Goal: Information Seeking & Learning: Learn about a topic

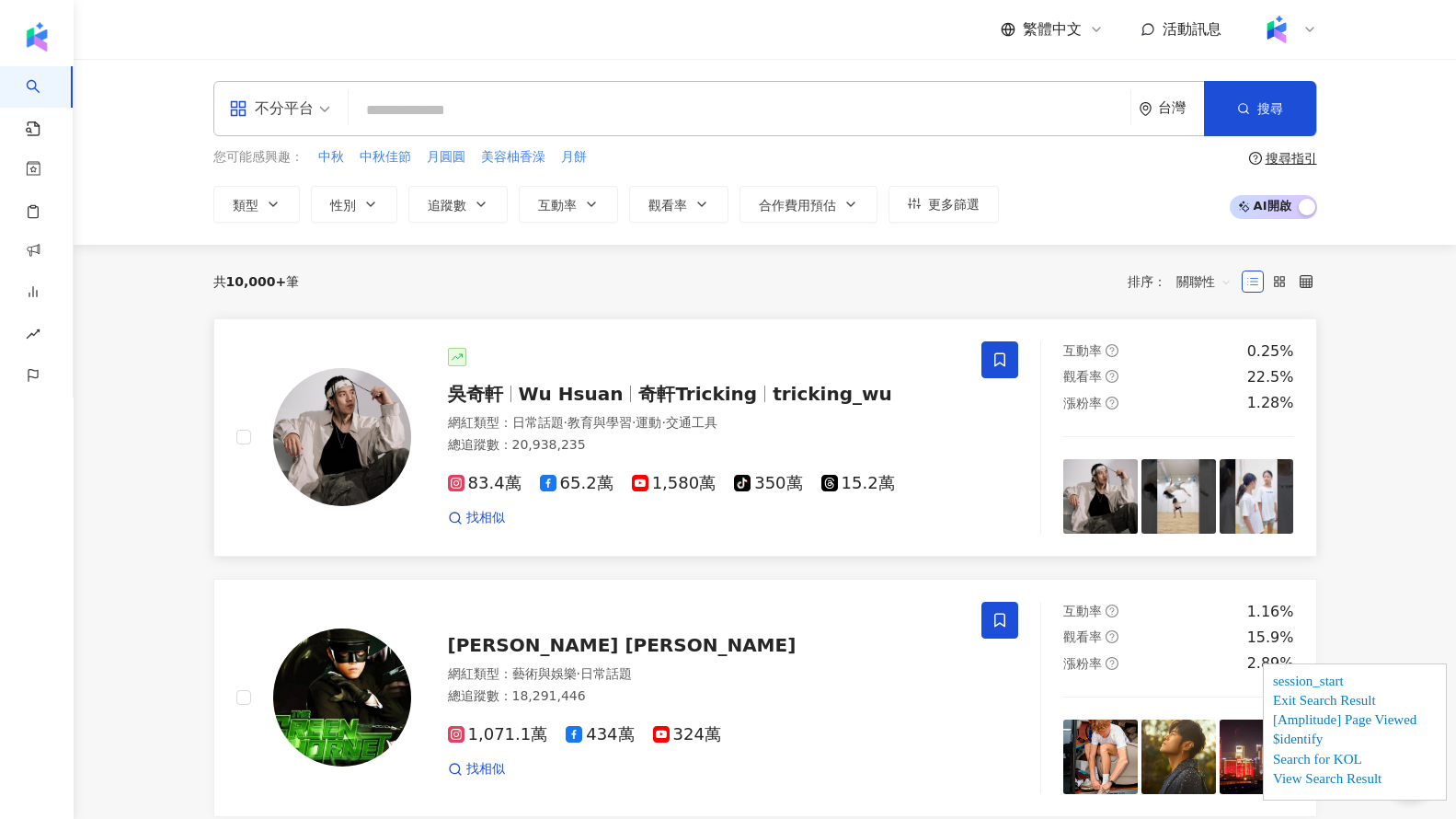
click at [648, 405] on div "吳奇軒 Wu Hsuan 奇軒Tricking tricking_wu" at bounding box center [703, 394] width 512 height 26
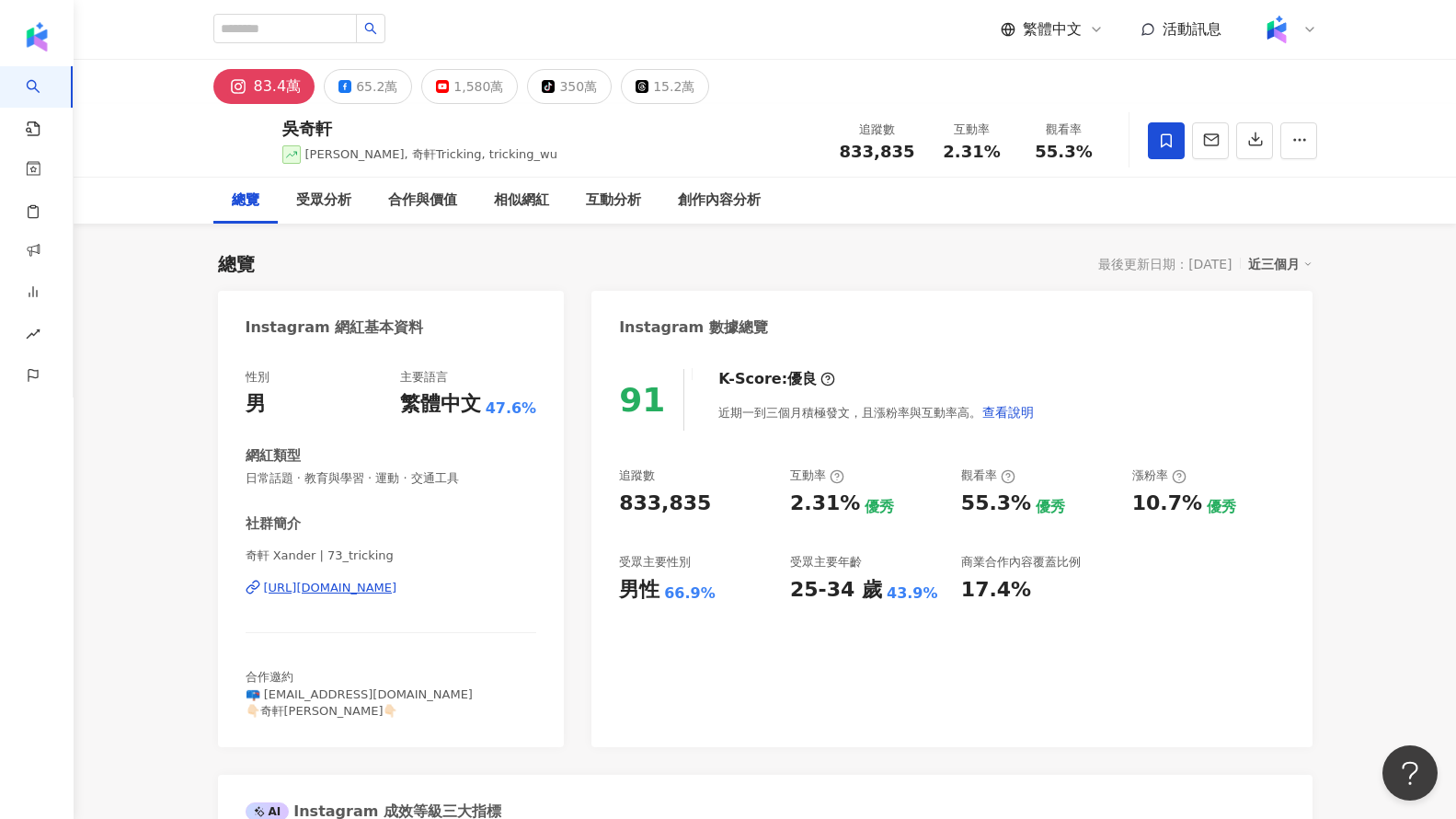
scroll to position [1, 0]
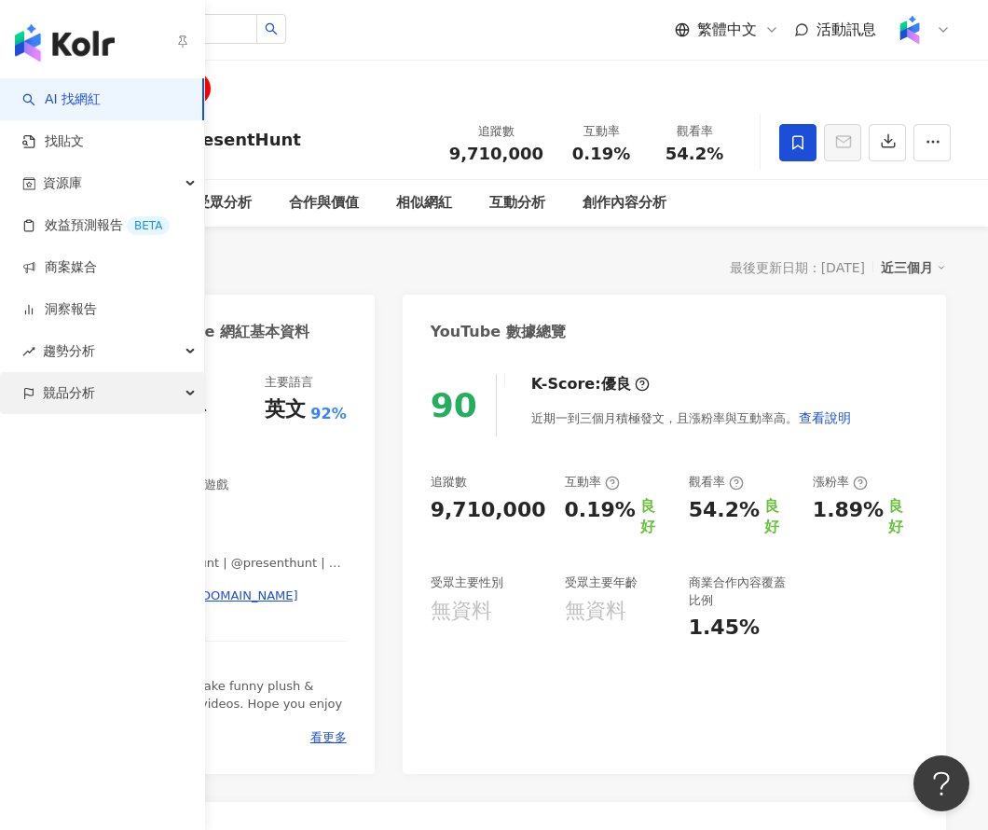
click at [77, 396] on span "競品分析" at bounding box center [69, 393] width 52 height 42
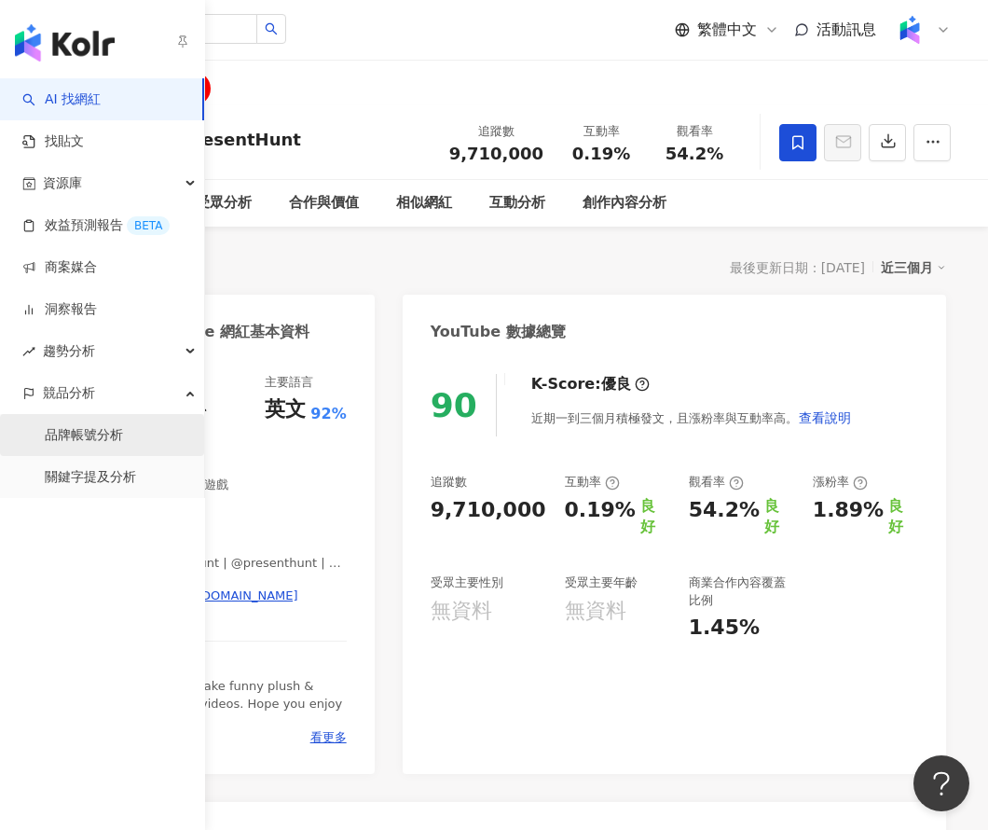
click at [97, 435] on link "品牌帳號分析" at bounding box center [84, 435] width 78 height 19
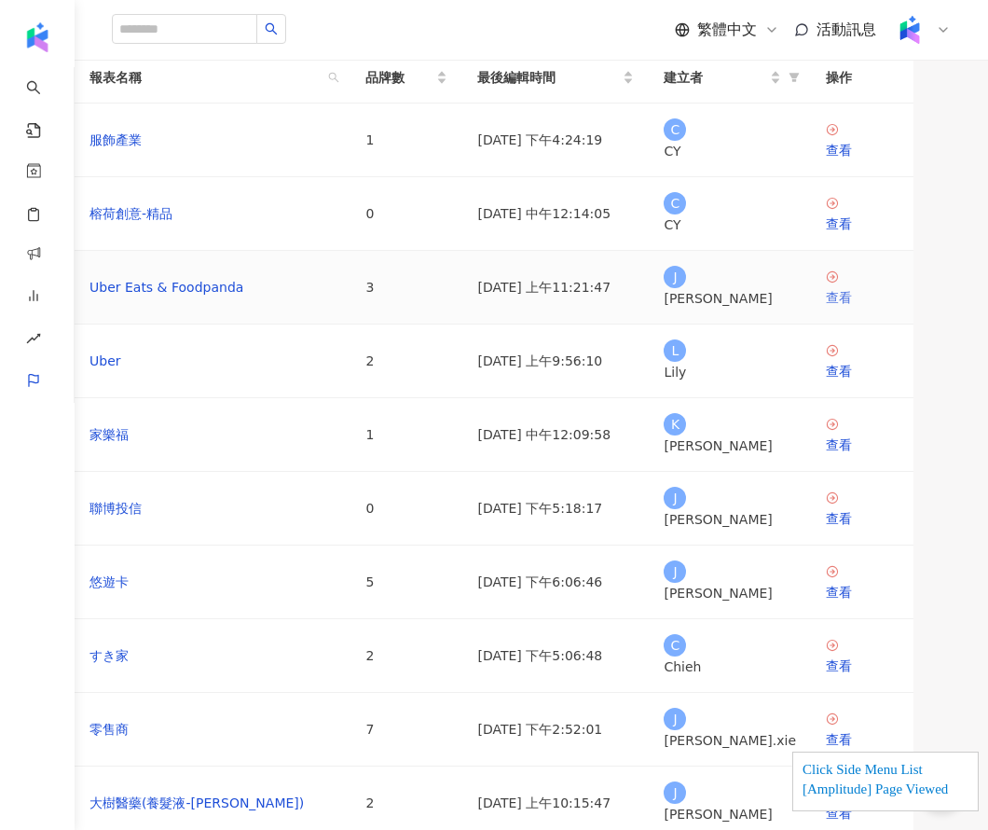
click at [849, 308] on div "查看" at bounding box center [862, 297] width 73 height 21
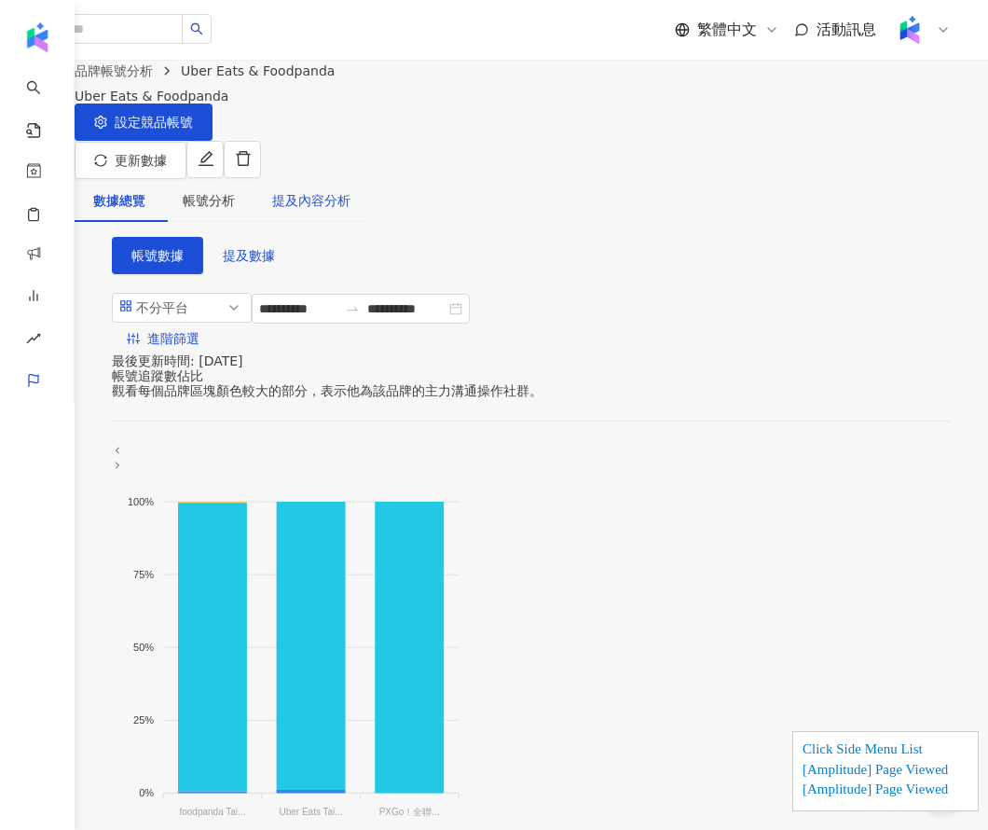
click at [350, 190] on div "提及內容分析" at bounding box center [311, 200] width 78 height 21
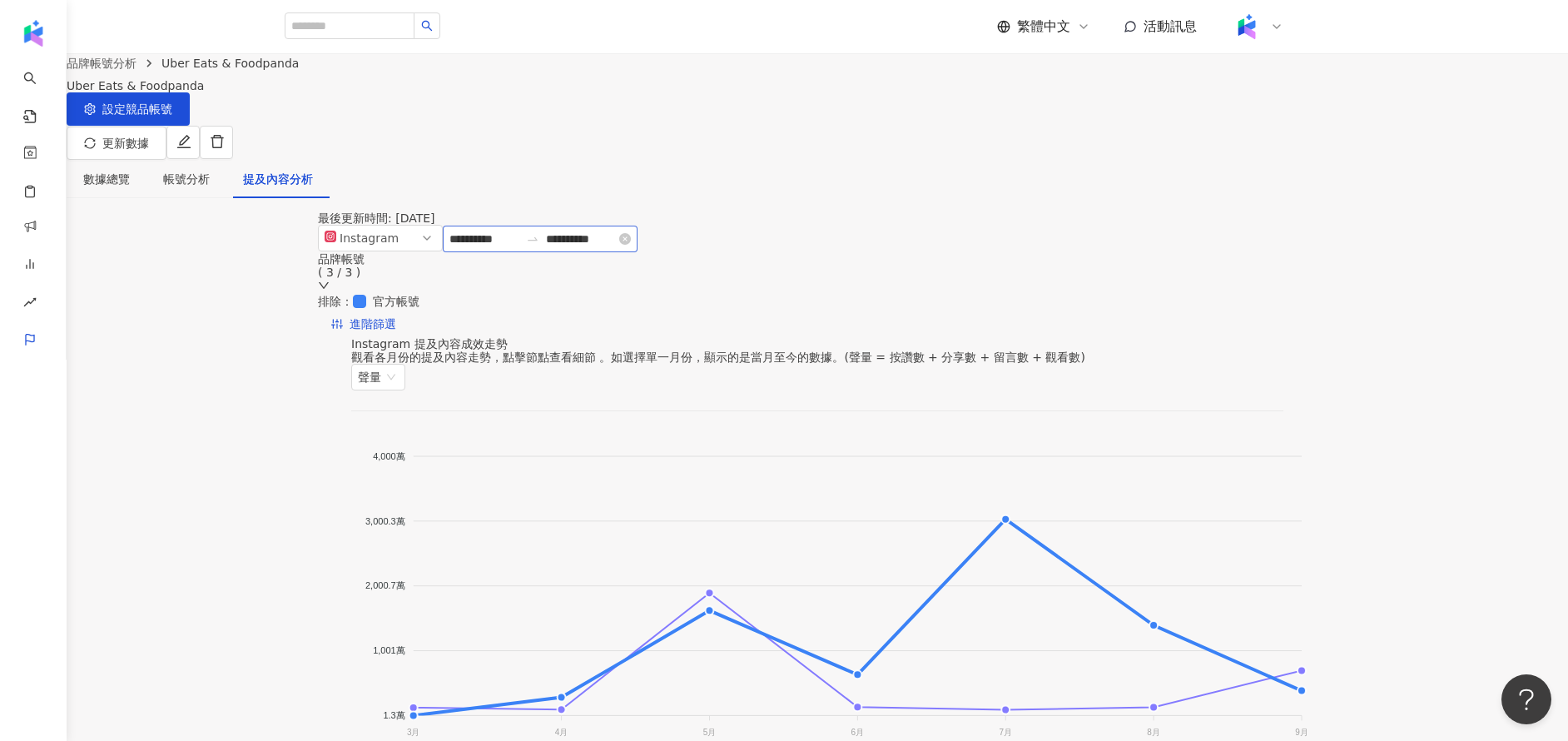
click at [572, 252] on div "**********" at bounding box center [540, 239] width 195 height 27
